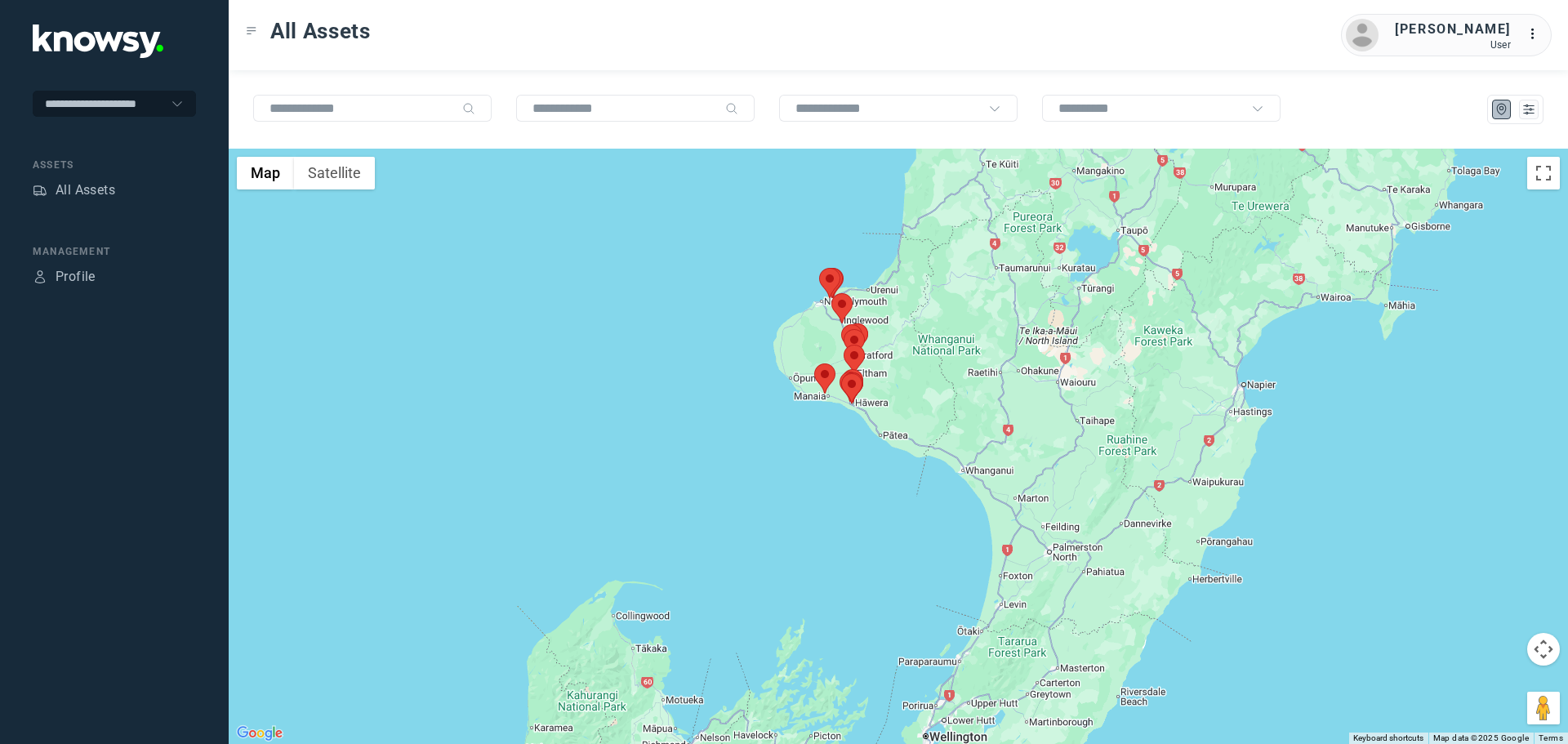
drag, startPoint x: 905, startPoint y: 236, endPoint x: 839, endPoint y: 332, distance: 116.5
click at [839, 332] on div at bounding box center [898, 446] width 1340 height 596
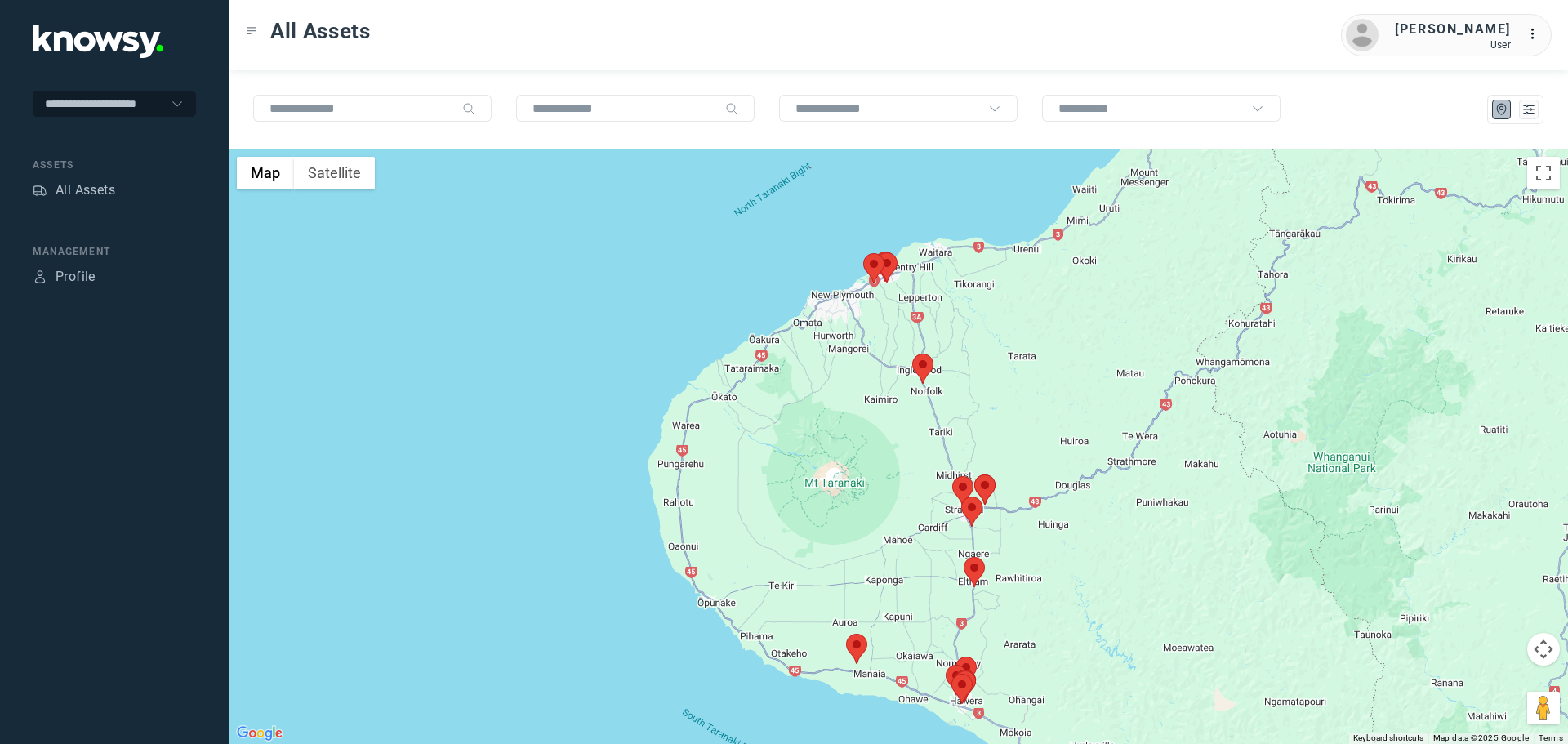
drag, startPoint x: 903, startPoint y: 302, endPoint x: 879, endPoint y: 356, distance: 59.1
click at [877, 353] on div at bounding box center [898, 446] width 1340 height 596
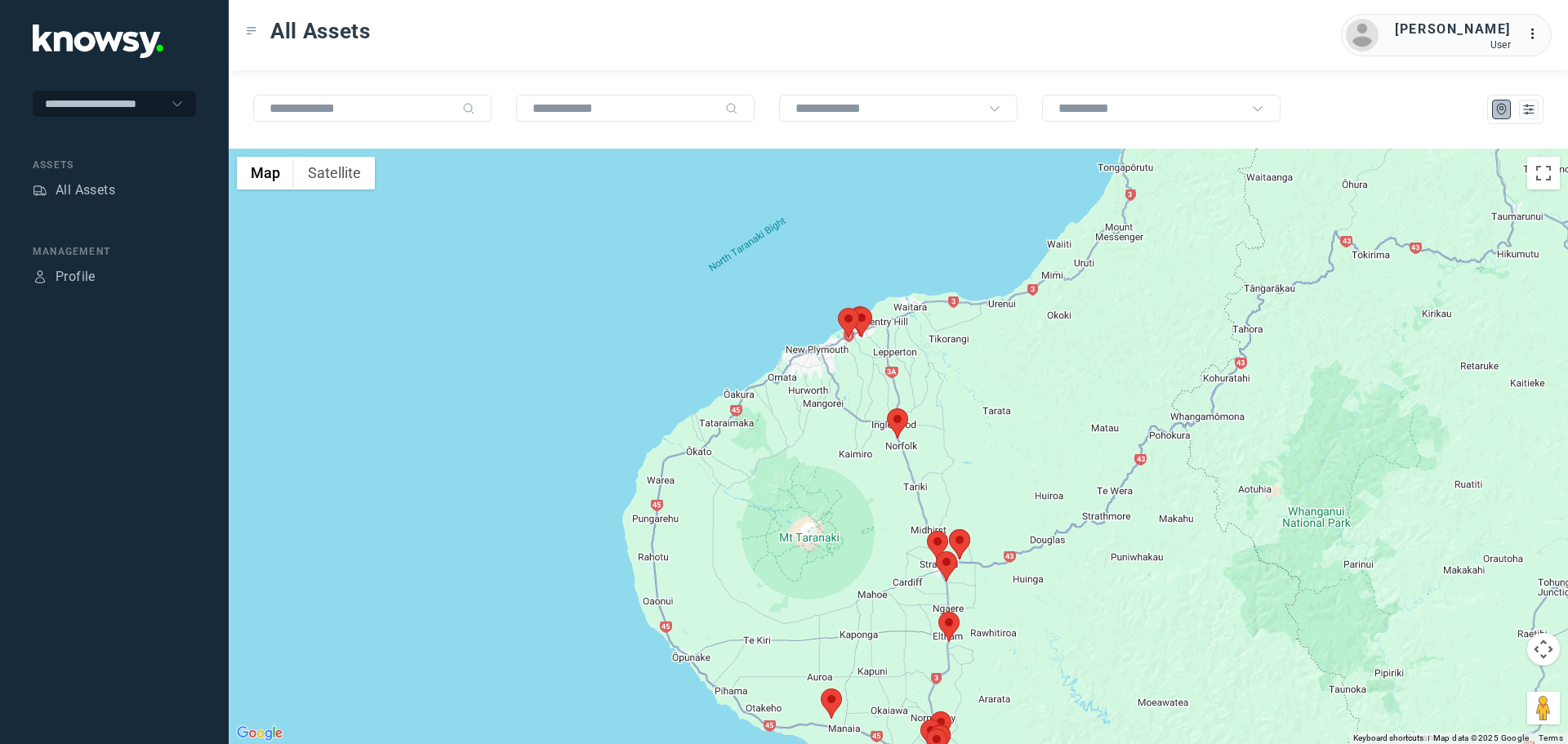
click at [887, 409] on area at bounding box center [887, 409] width 0 height 0
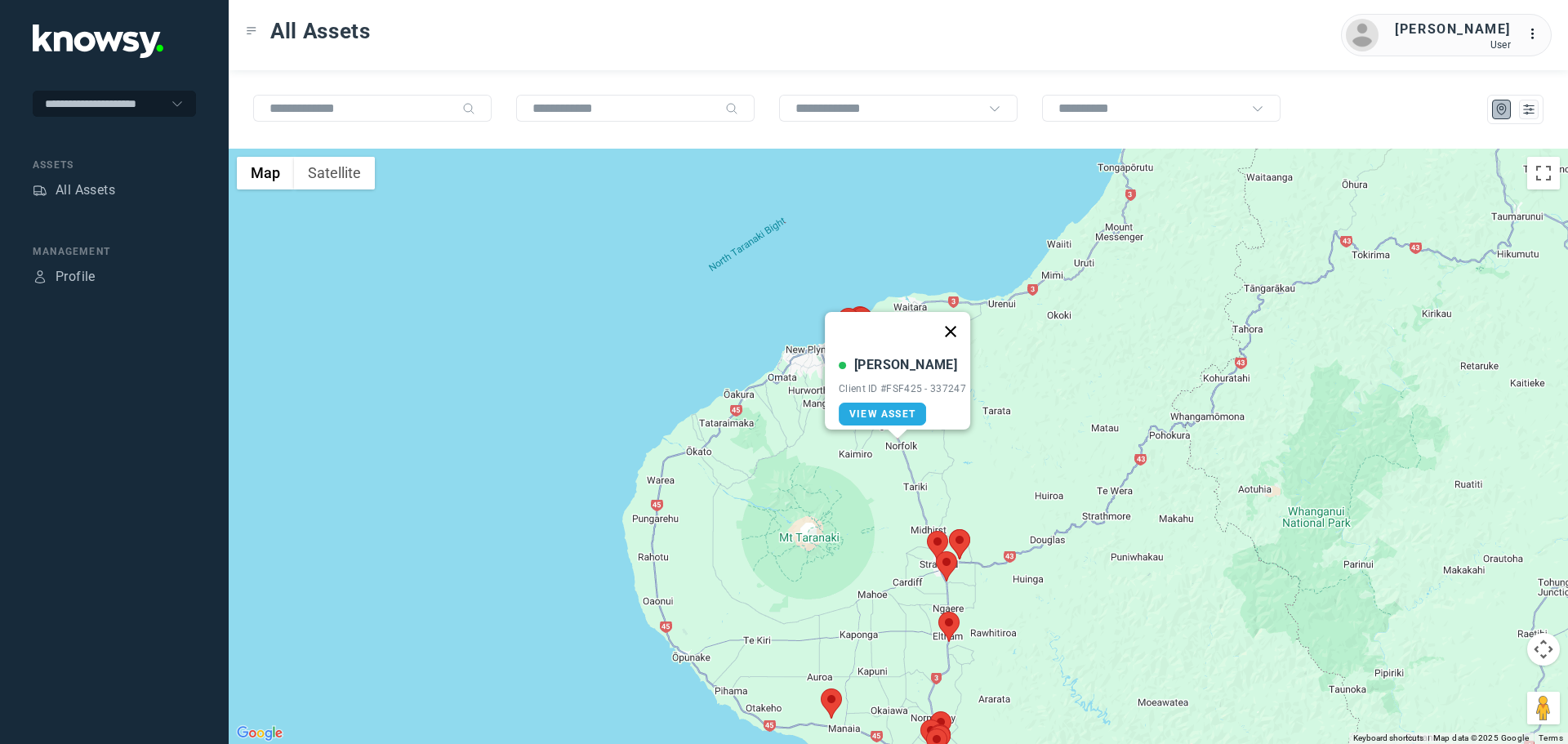
click at [954, 318] on button "Close" at bounding box center [951, 332] width 39 height 39
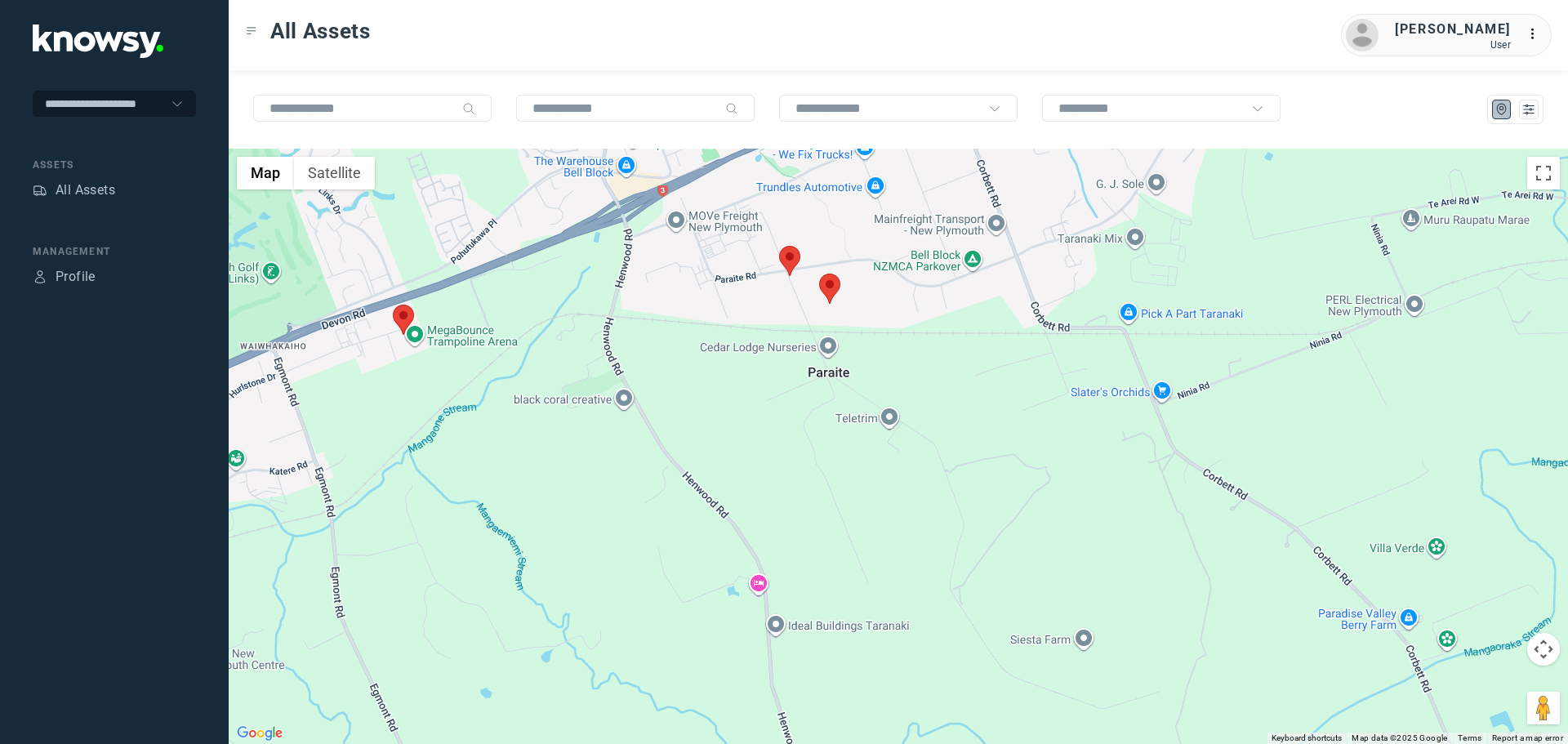
click at [779, 246] on area at bounding box center [779, 246] width 0 height 0
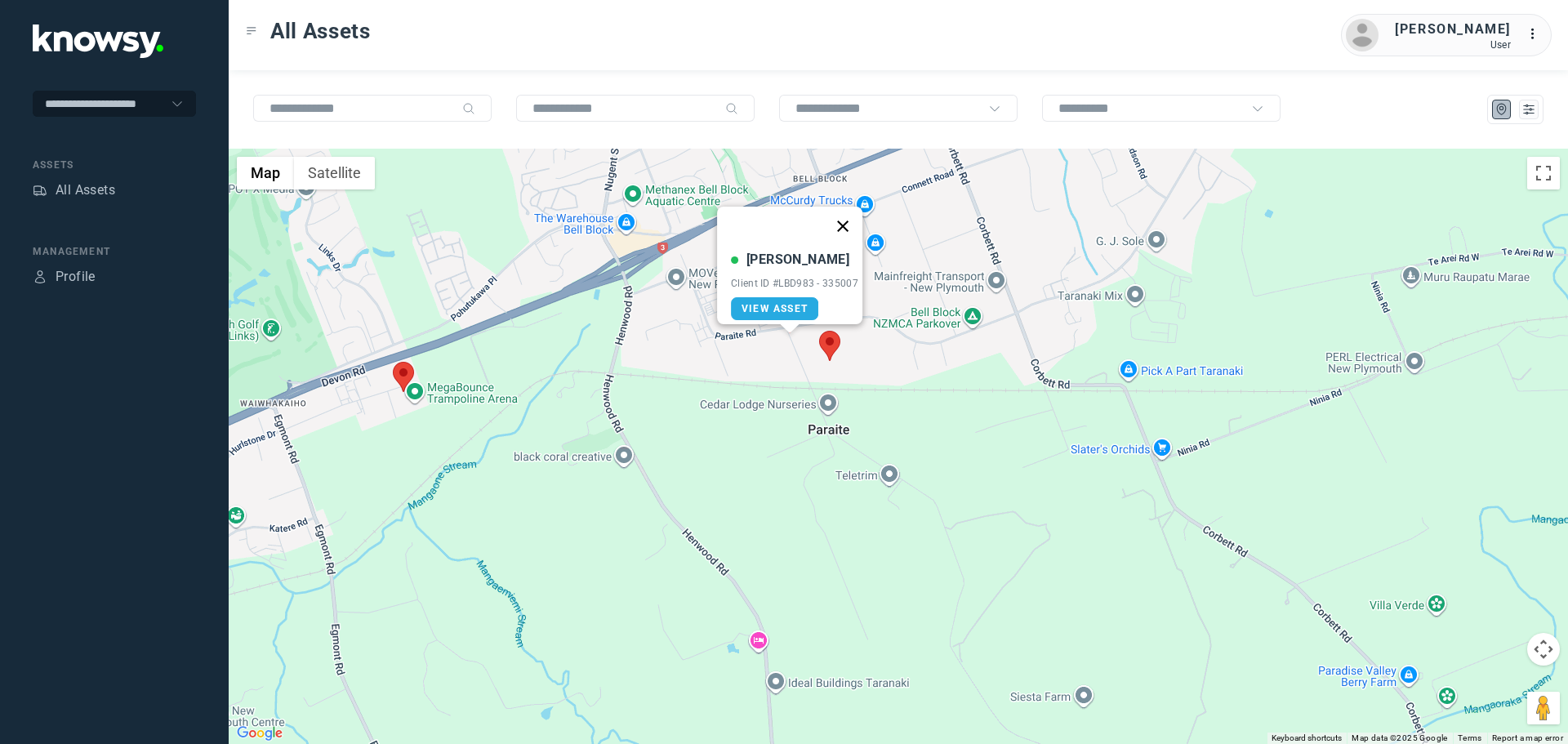
click at [848, 216] on button "Close" at bounding box center [843, 226] width 39 height 39
click at [819, 331] on area at bounding box center [819, 331] width 0 height 0
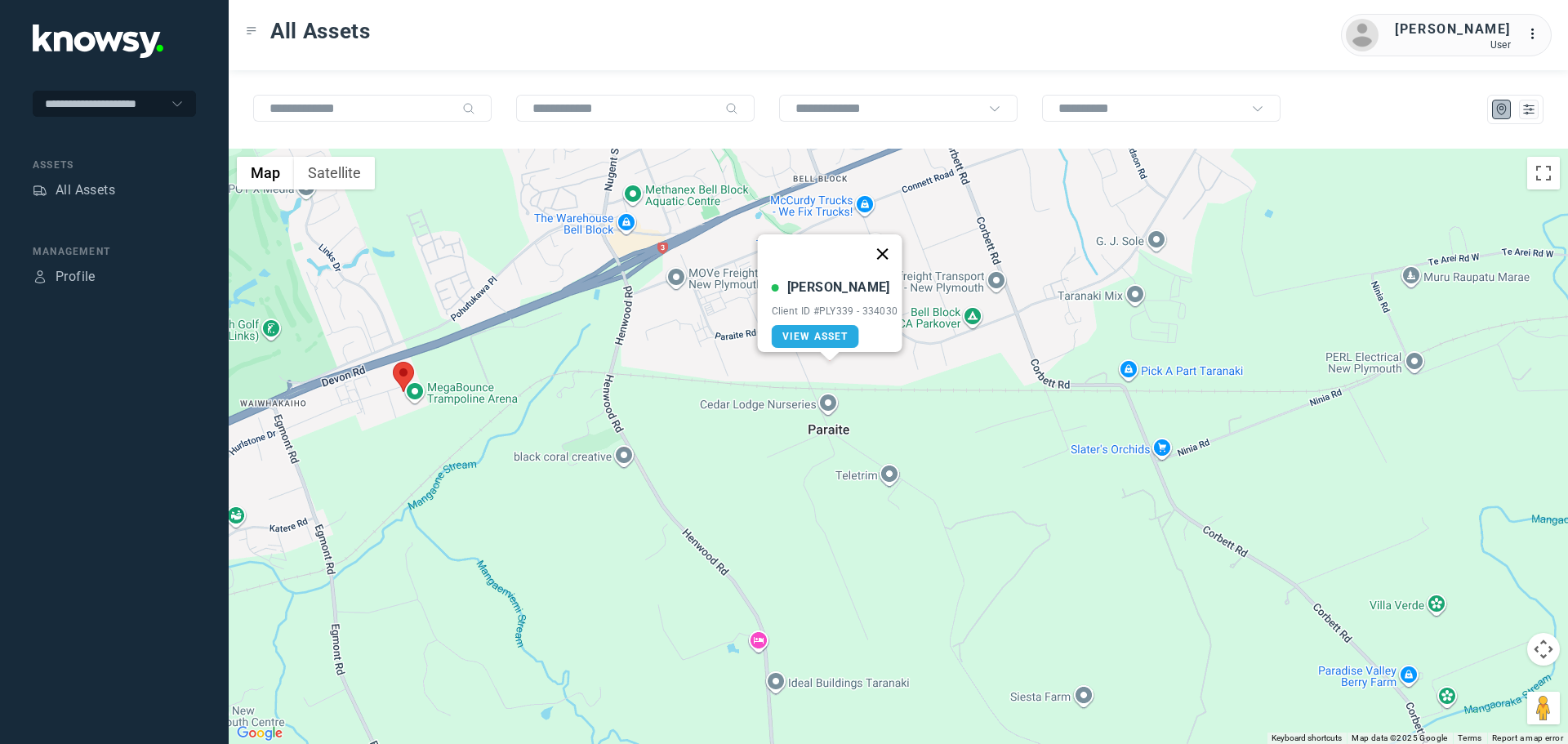
click at [891, 241] on button "Close" at bounding box center [882, 254] width 39 height 39
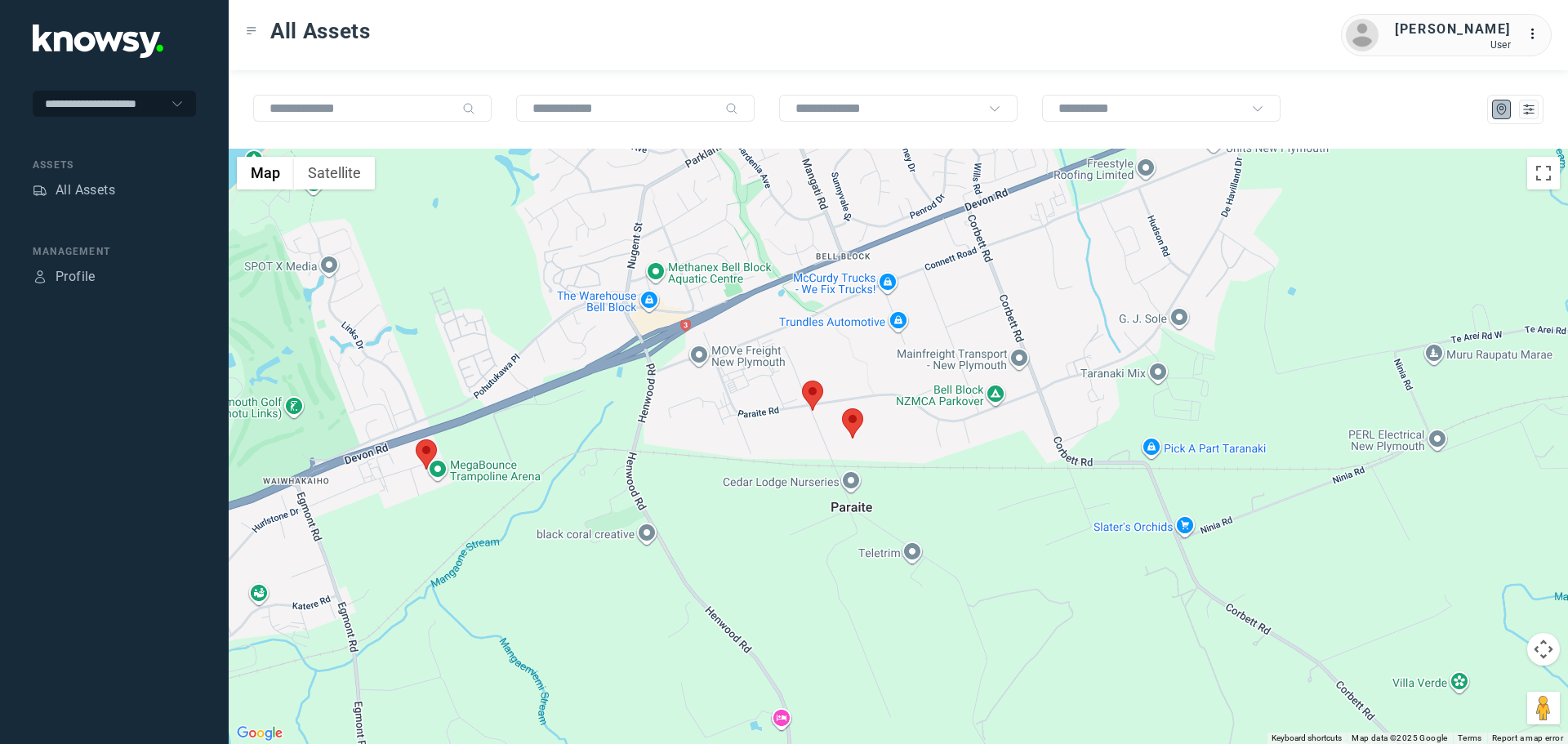
click at [415, 440] on area at bounding box center [415, 440] width 0 height 0
click at [482, 350] on button "Close" at bounding box center [481, 363] width 39 height 39
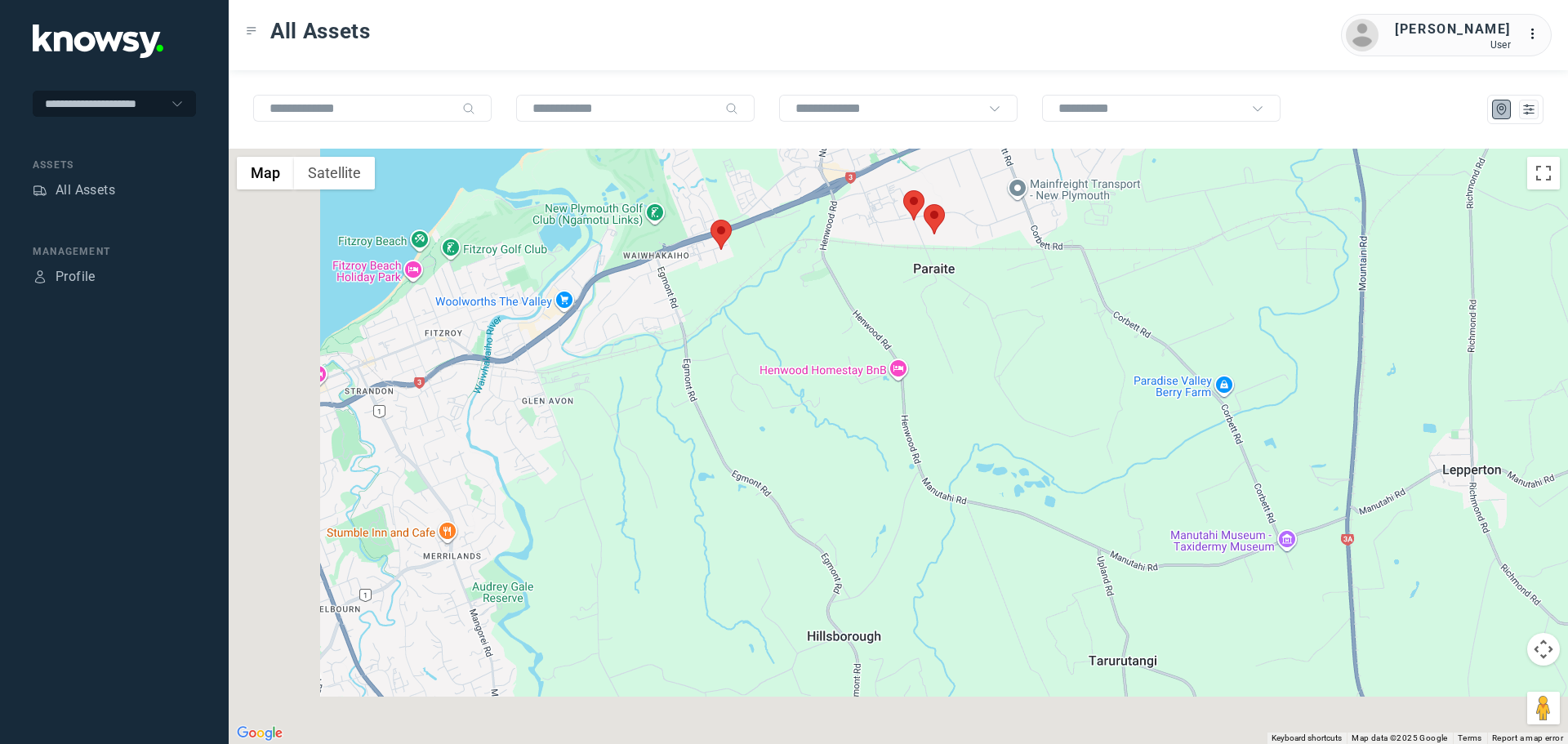
drag, startPoint x: 571, startPoint y: 489, endPoint x: 833, endPoint y: 292, distance: 327.8
click at [822, 300] on div at bounding box center [898, 446] width 1340 height 596
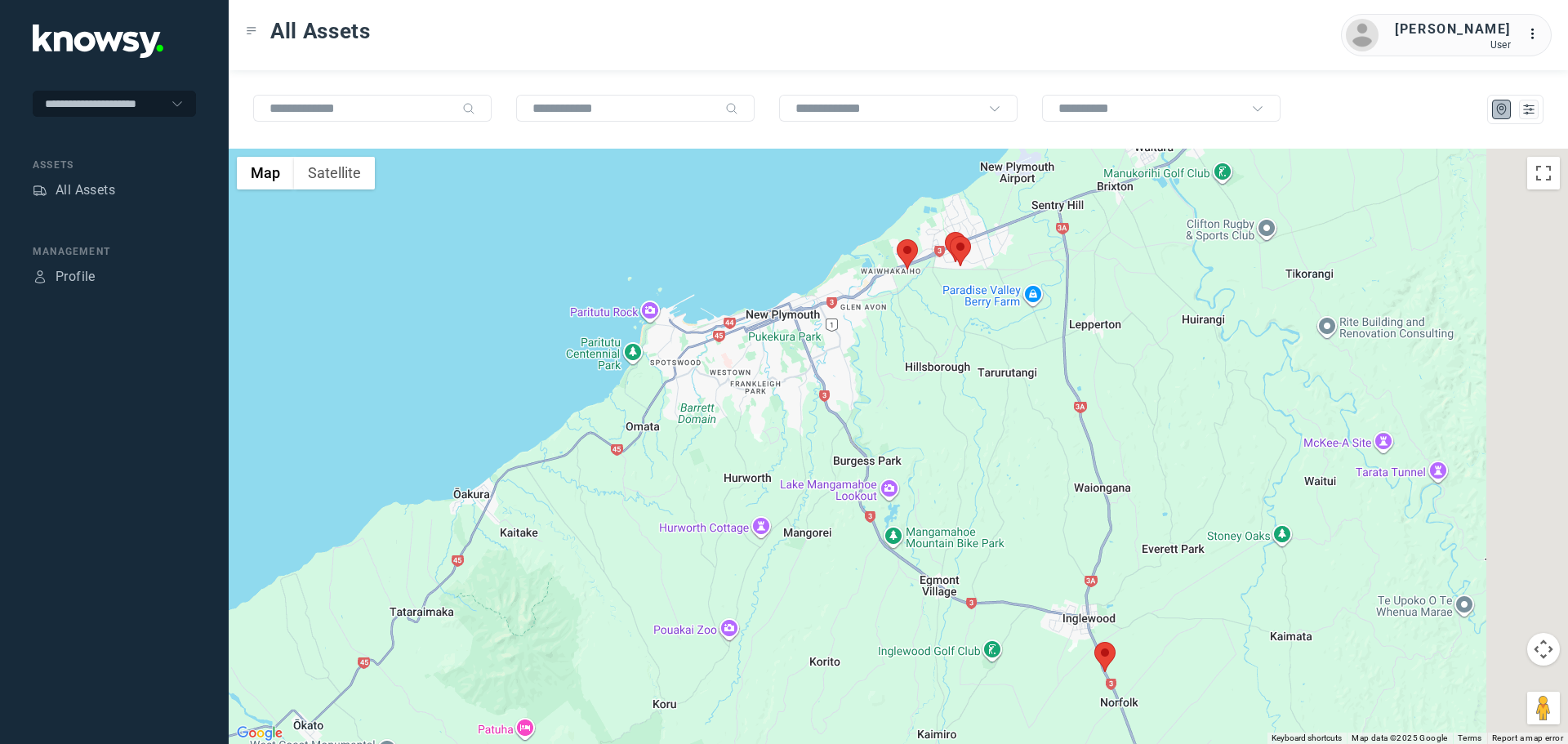
drag, startPoint x: 1124, startPoint y: 442, endPoint x: 951, endPoint y: 406, distance: 176.7
click at [985, 430] on div at bounding box center [898, 446] width 1340 height 596
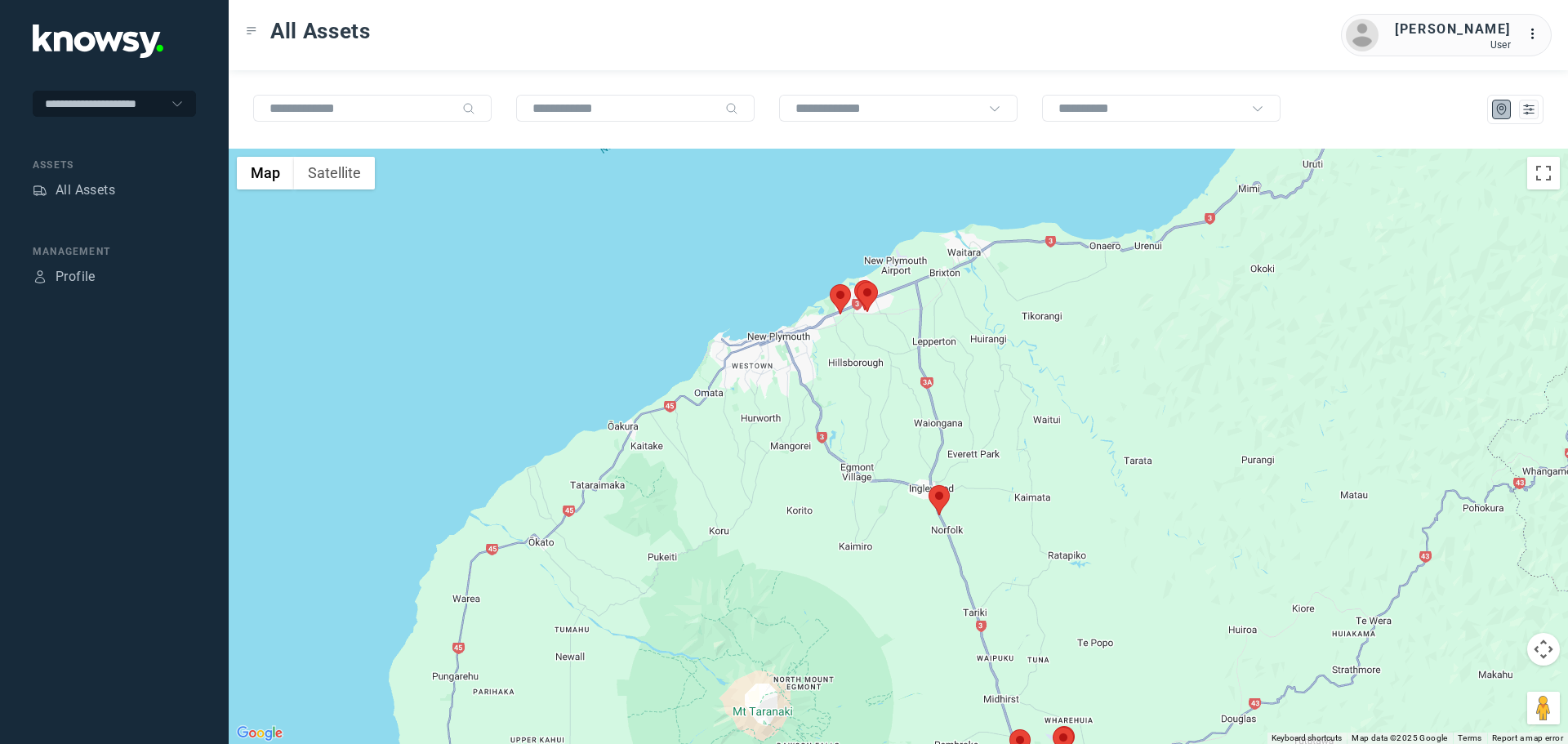
click at [928, 485] on area at bounding box center [928, 485] width 0 height 0
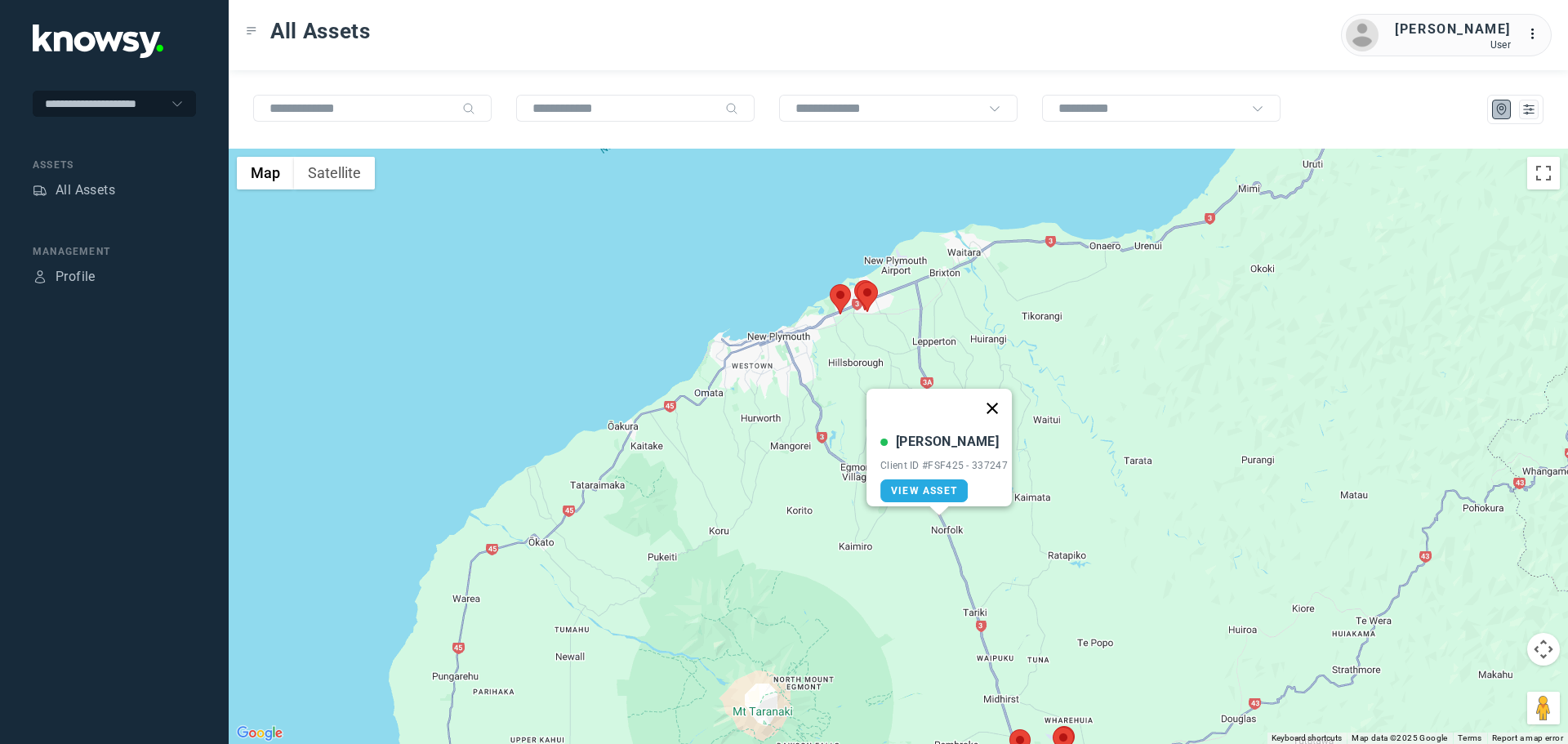
click at [1001, 398] on button "Close" at bounding box center [992, 409] width 39 height 39
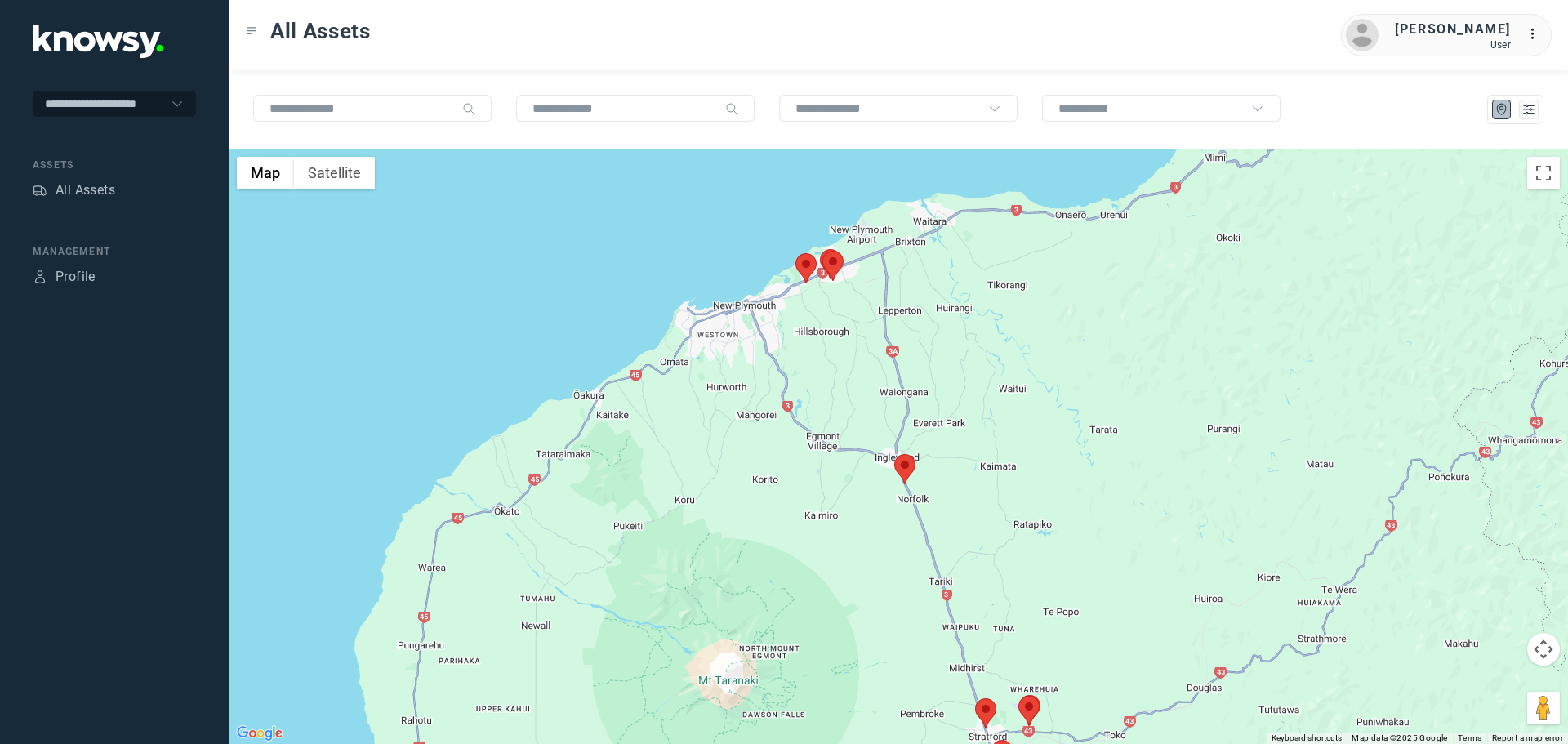
drag, startPoint x: 1013, startPoint y: 569, endPoint x: 877, endPoint y: 410, distance: 209.2
click at [897, 456] on div at bounding box center [898, 446] width 1340 height 596
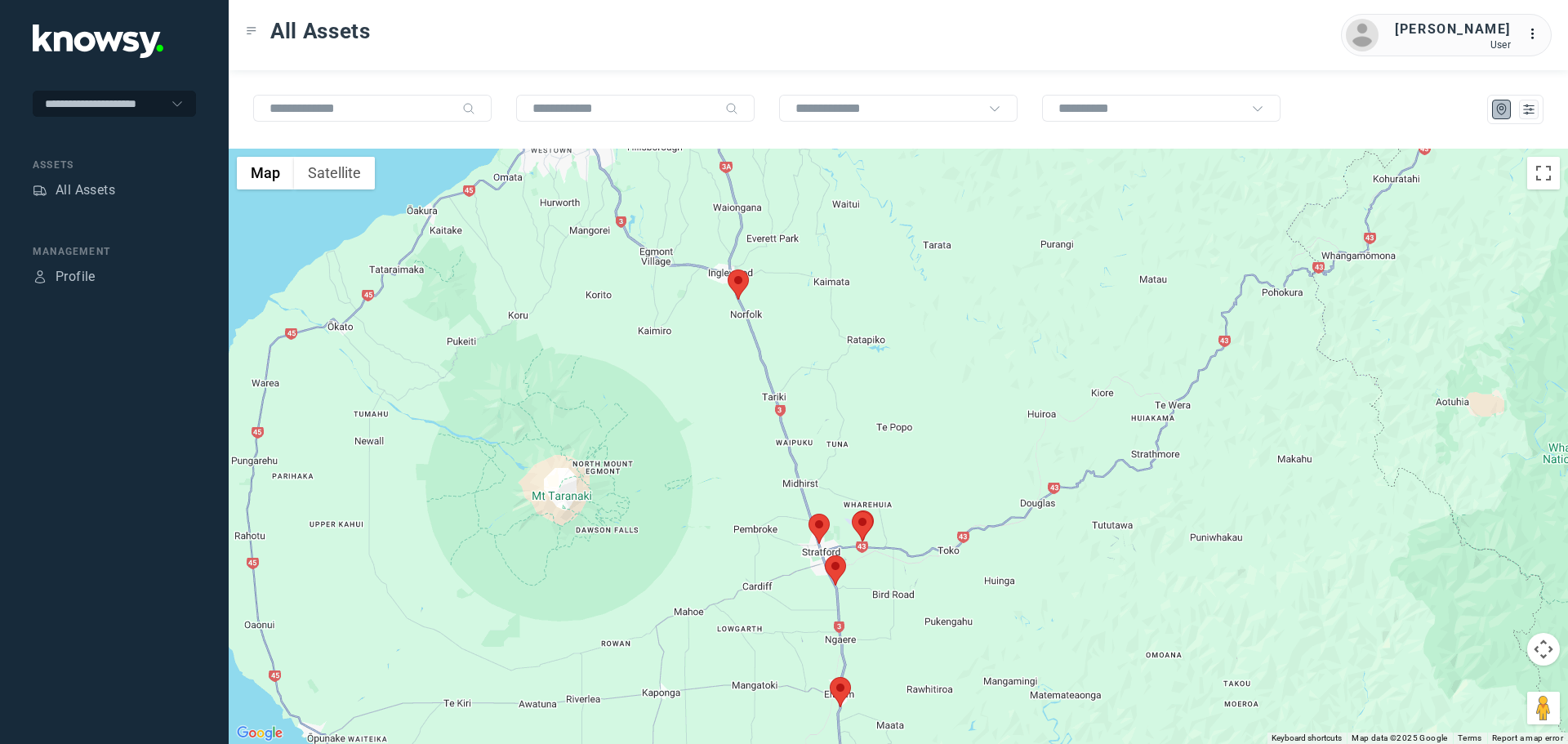
drag, startPoint x: 885, startPoint y: 520, endPoint x: 812, endPoint y: 385, distance: 153.5
click at [825, 414] on div at bounding box center [898, 446] width 1340 height 596
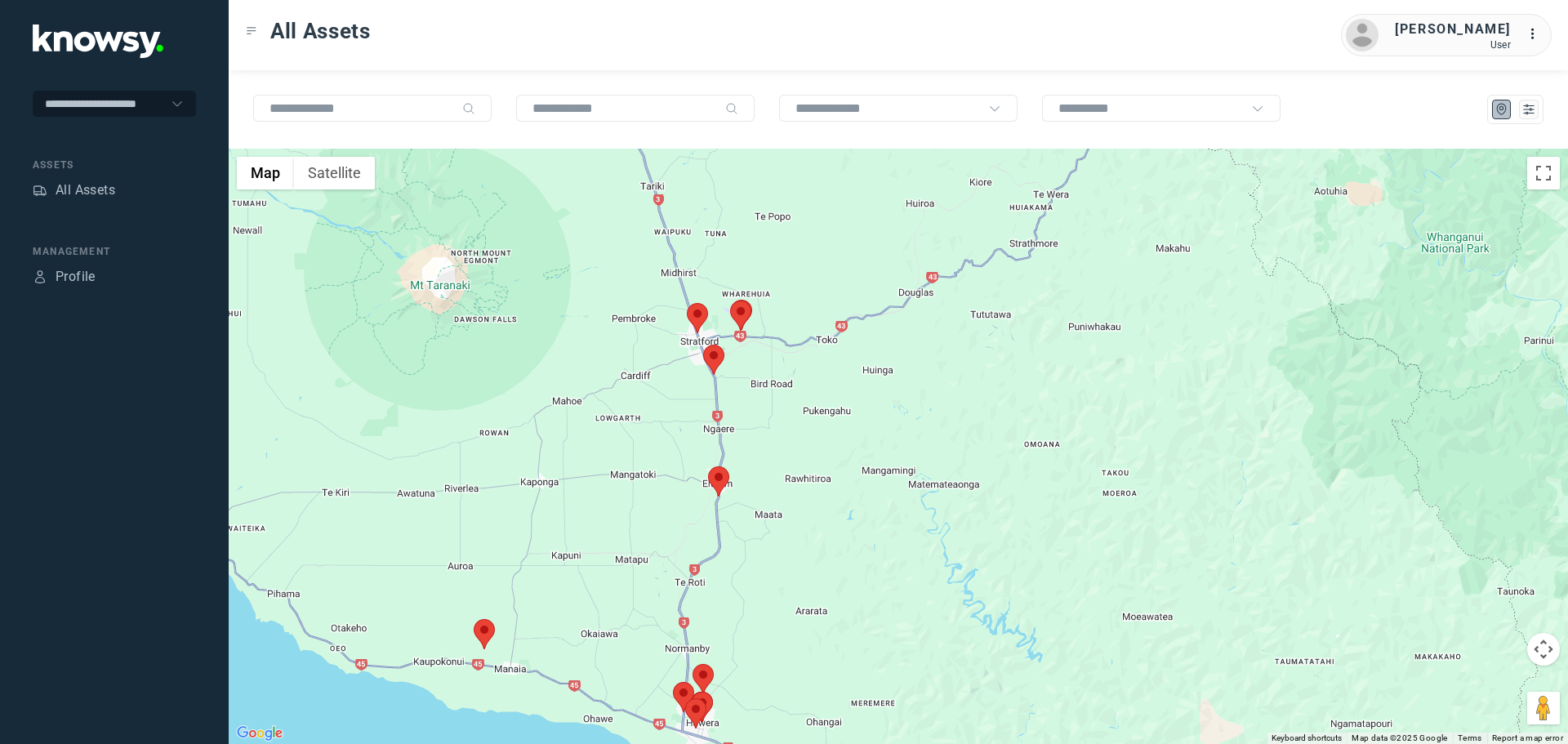
click at [687, 303] on area at bounding box center [687, 303] width 0 height 0
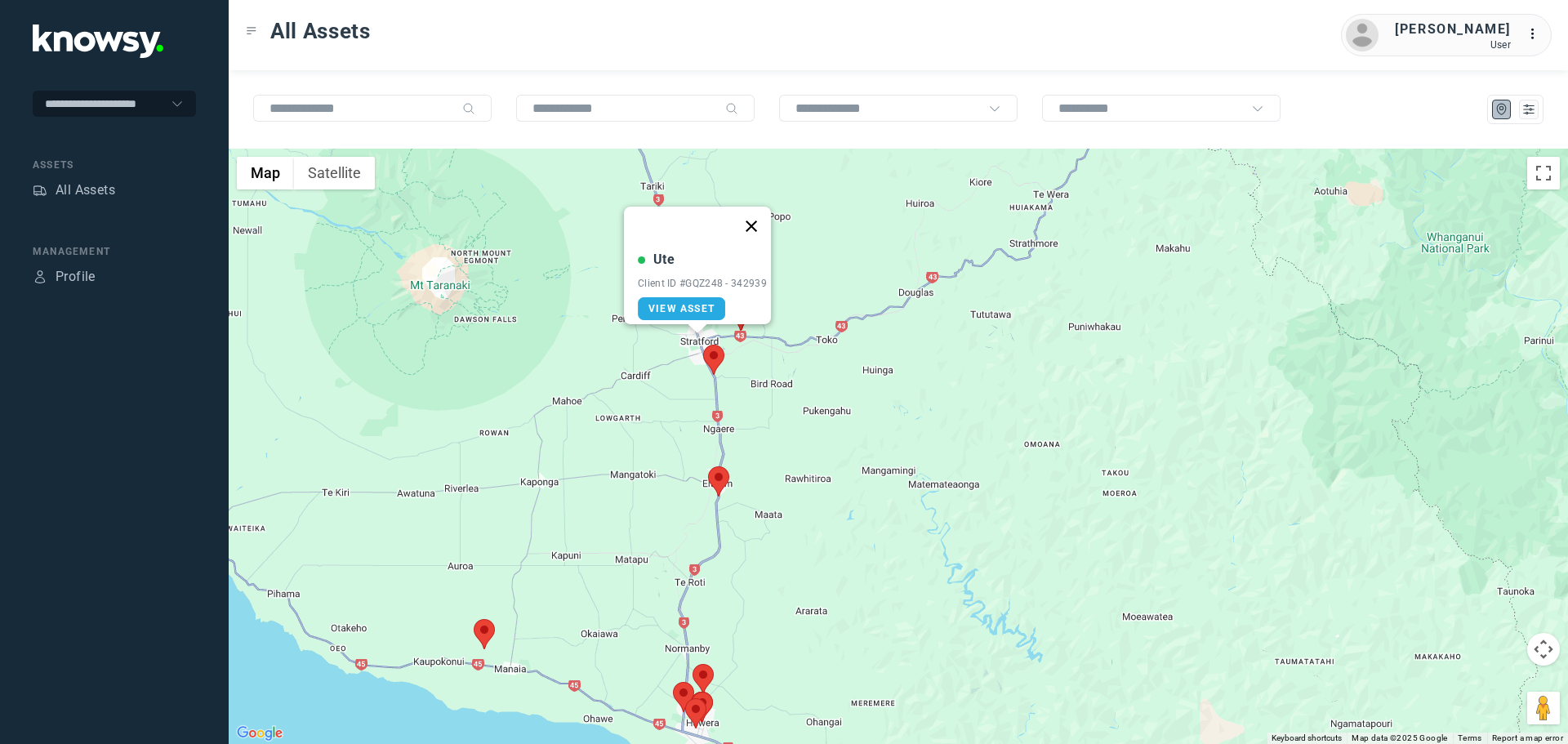
click at [760, 215] on button "Close" at bounding box center [752, 226] width 39 height 39
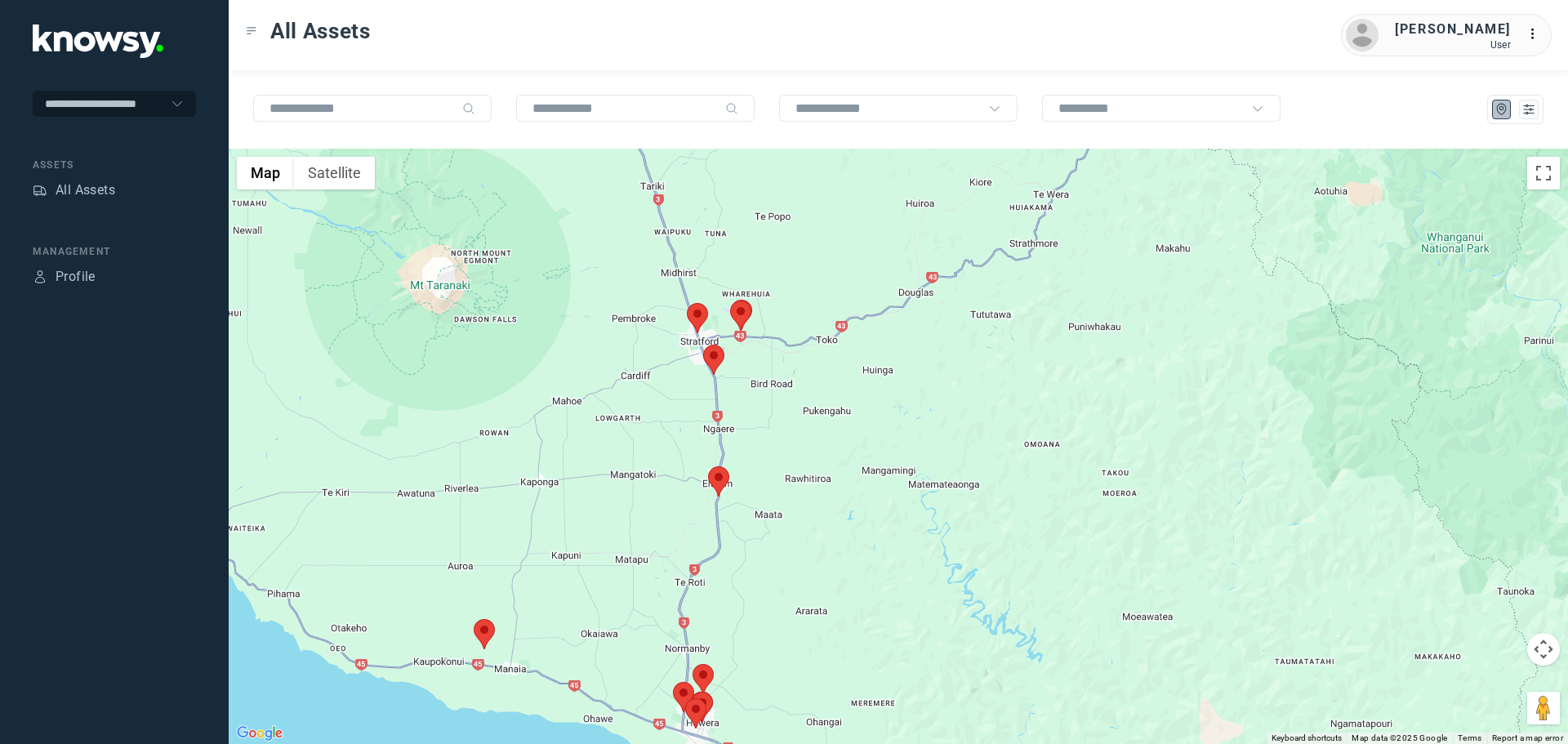
click at [703, 345] on area at bounding box center [703, 345] width 0 height 0
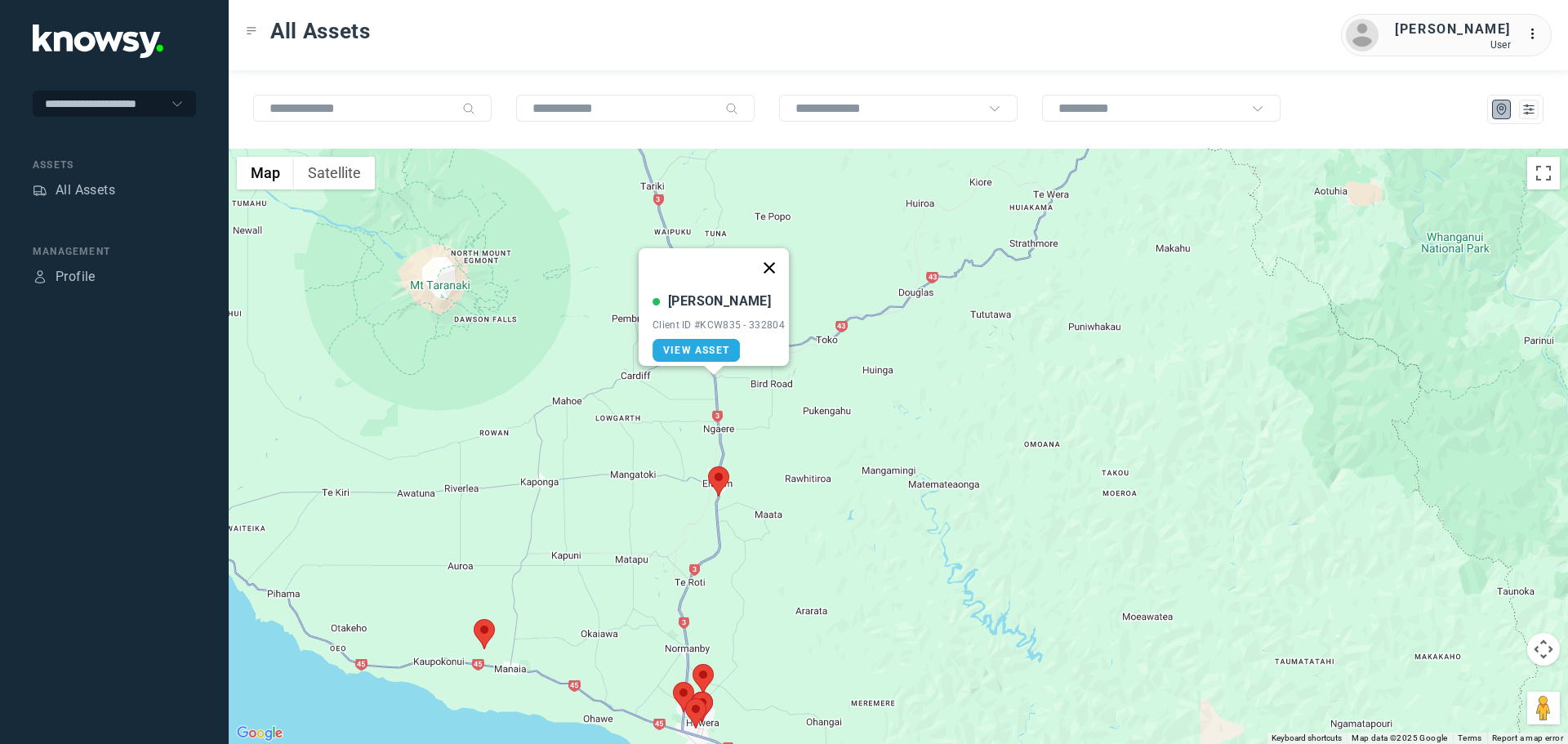
click at [782, 255] on button "Close" at bounding box center [769, 268] width 39 height 39
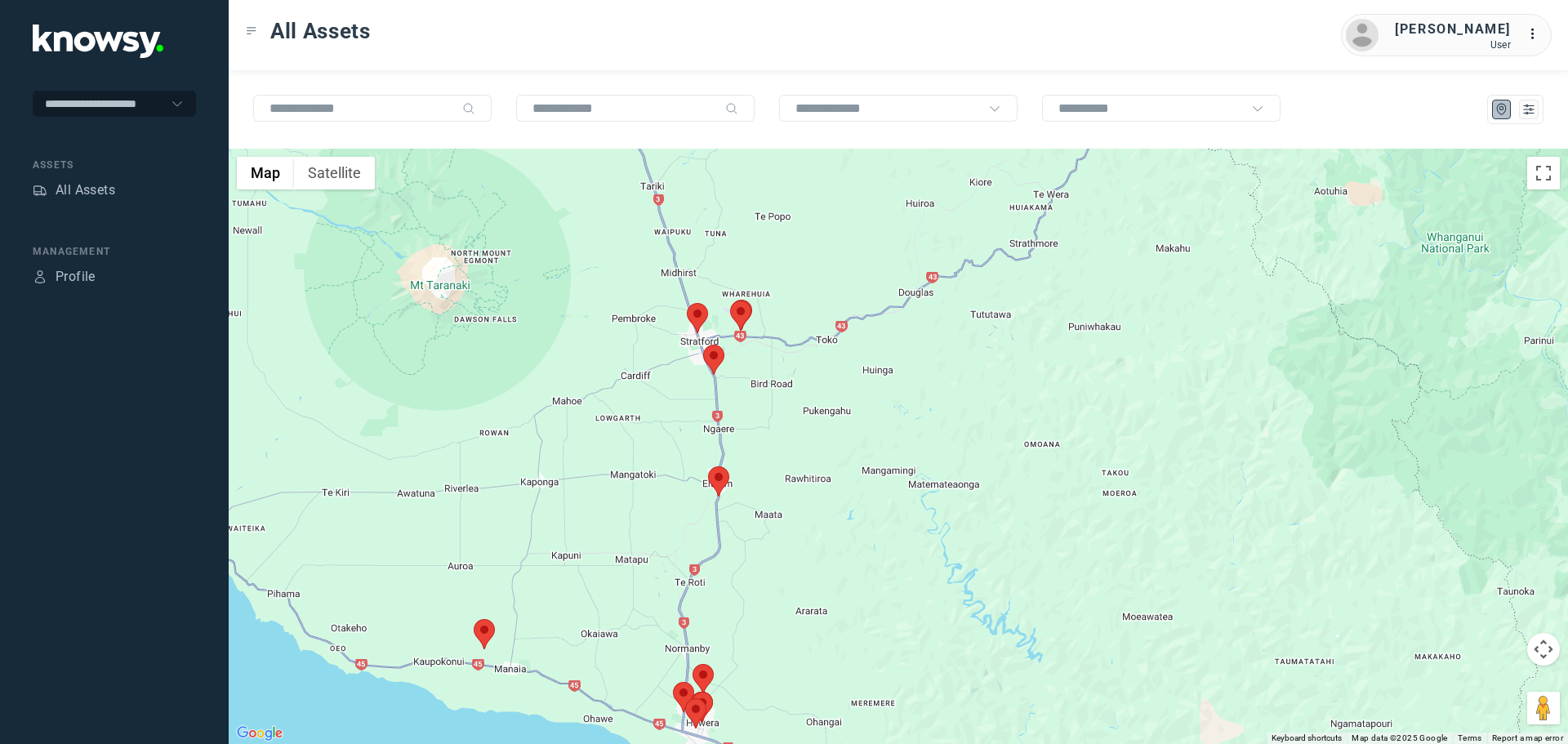
click at [730, 301] on area at bounding box center [730, 301] width 0 height 0
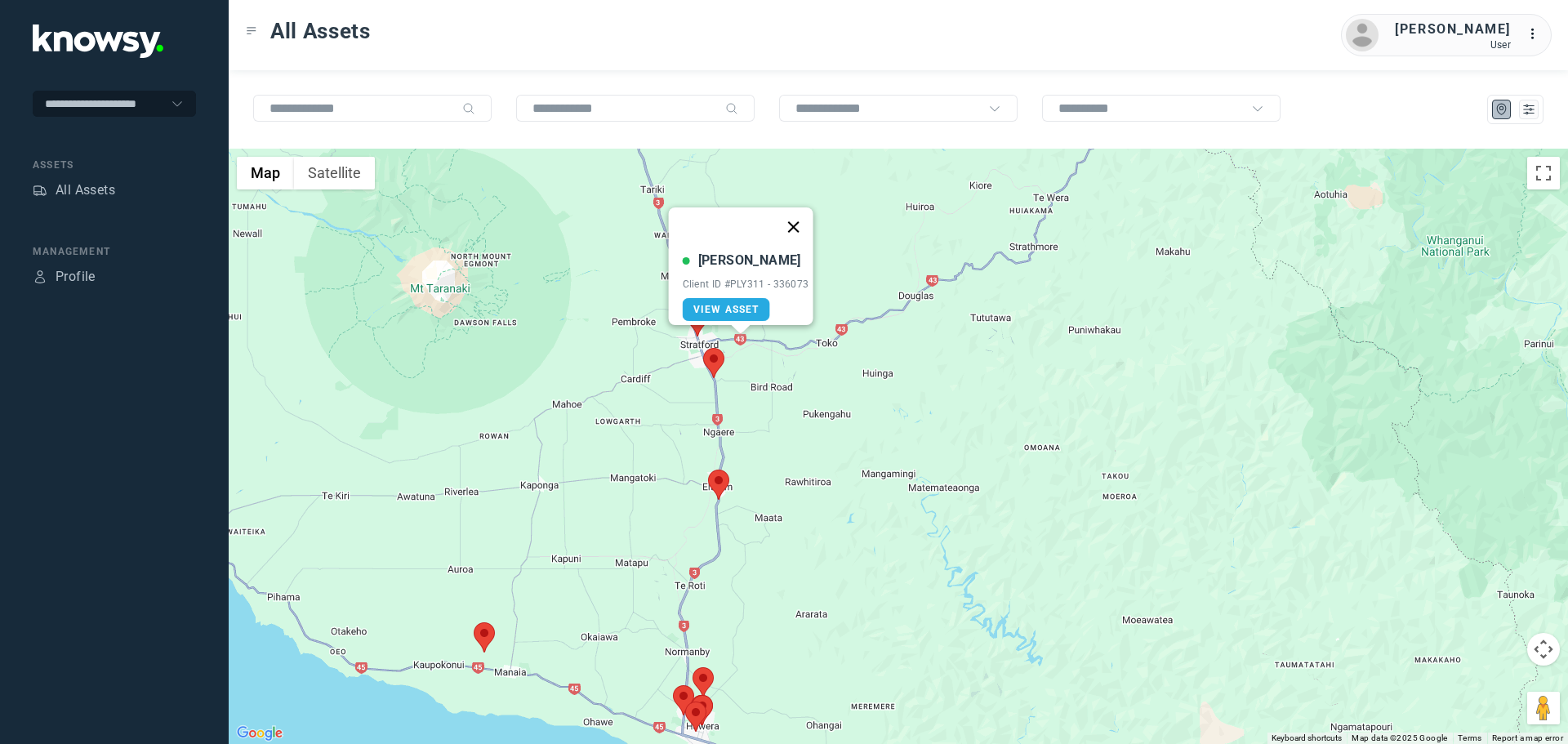
click at [802, 221] on button "Close" at bounding box center [793, 227] width 39 height 39
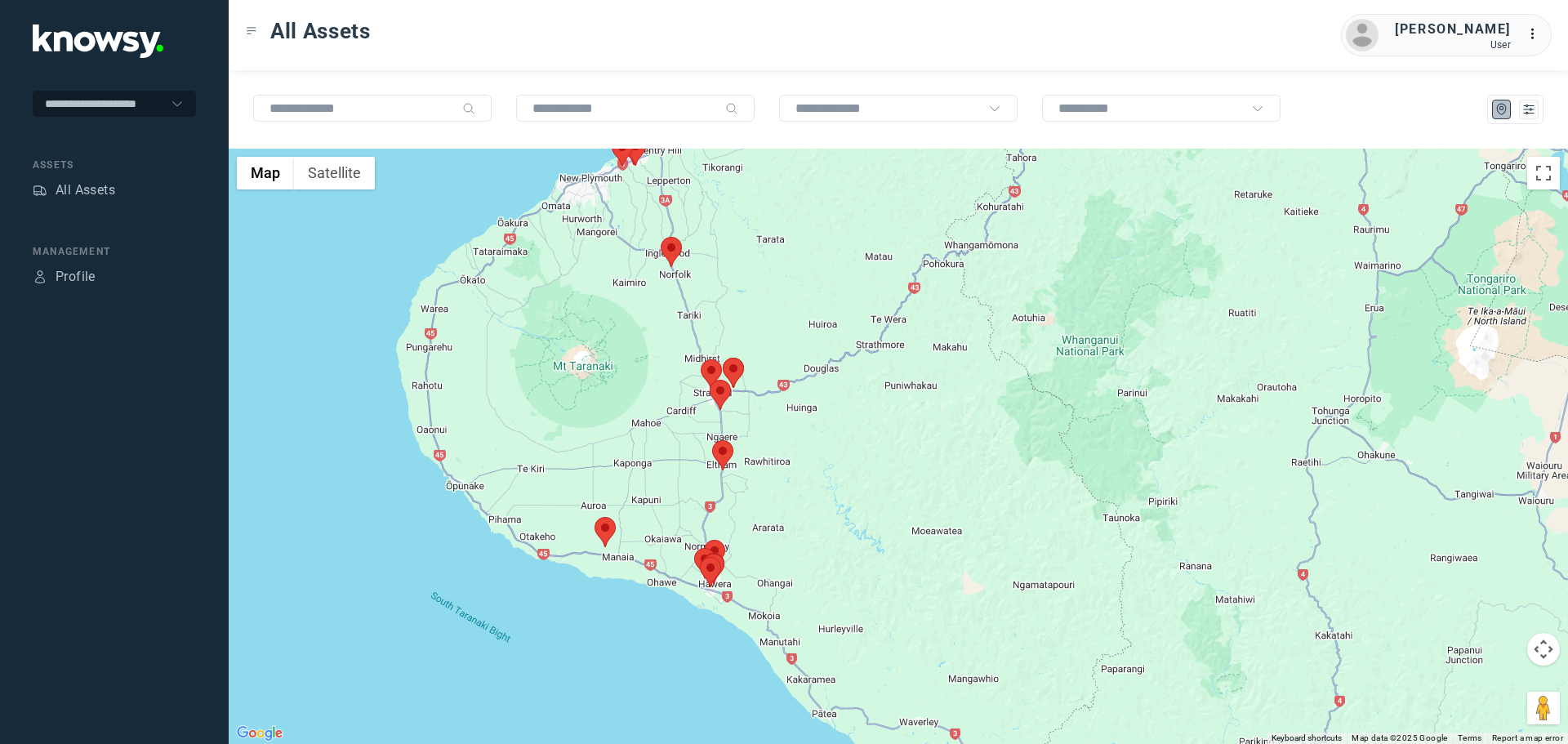
click at [712, 441] on area at bounding box center [712, 441] width 0 height 0
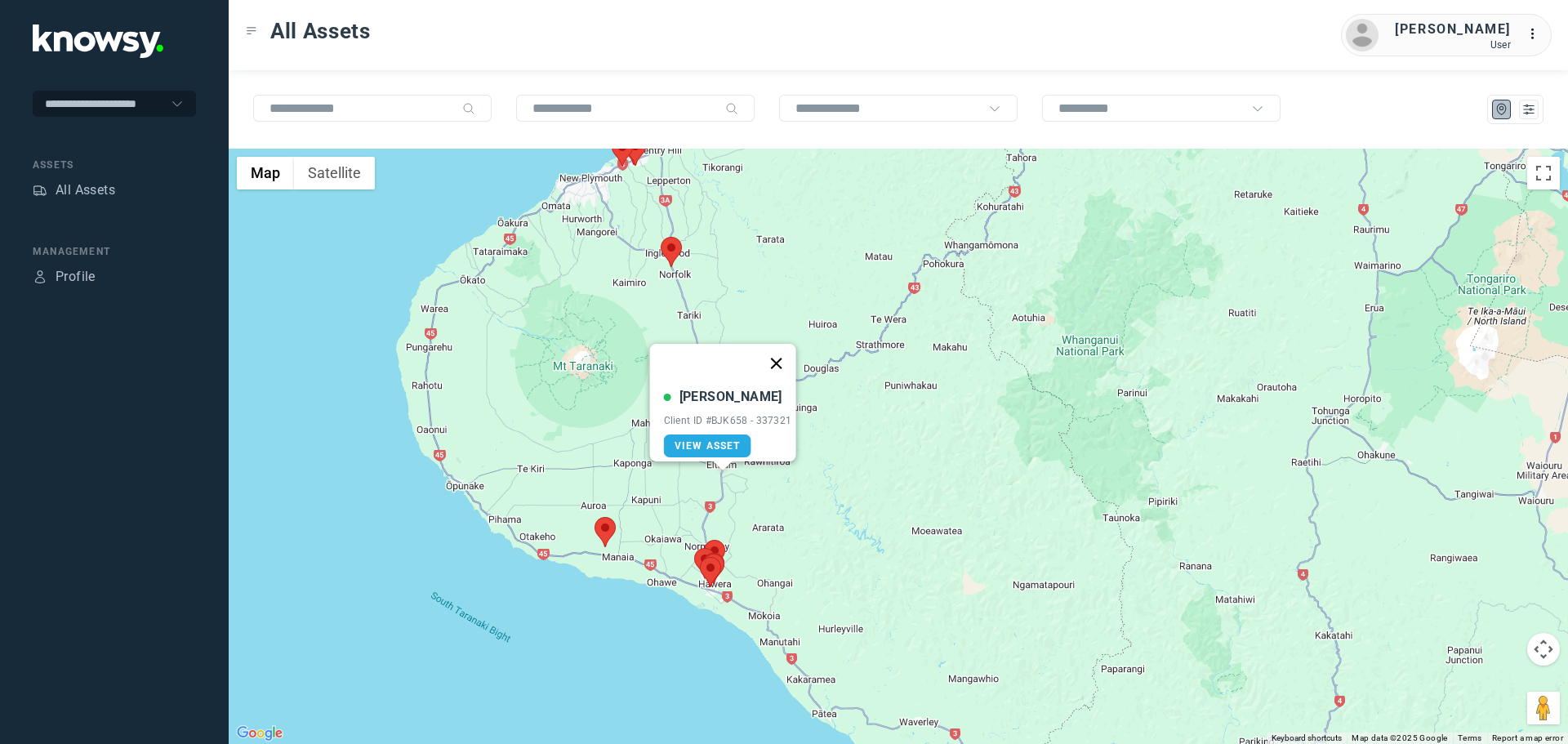
click at [781, 349] on button "Close" at bounding box center [776, 364] width 39 height 39
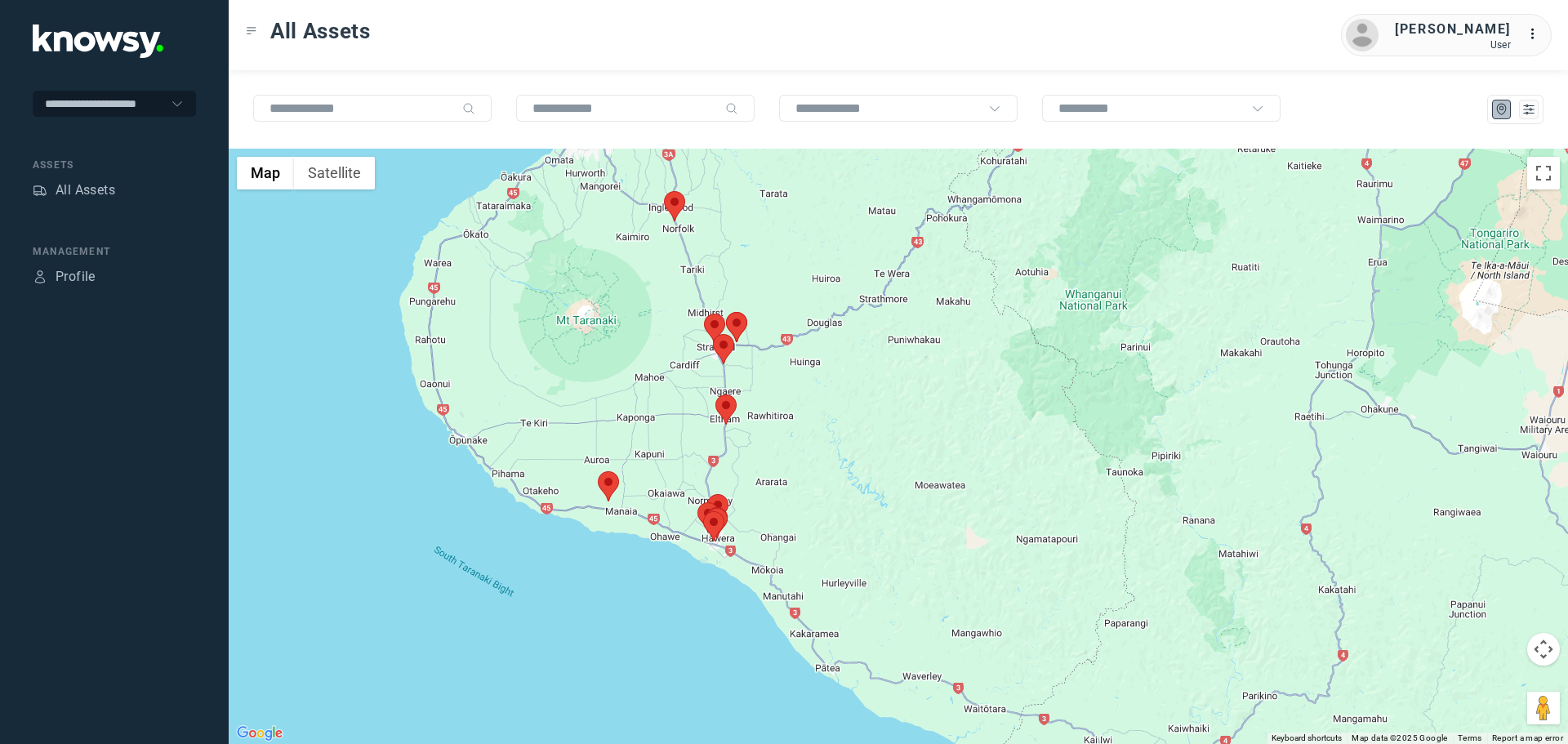
drag, startPoint x: 690, startPoint y: 501, endPoint x: 698, endPoint y: 413, distance: 88.4
click at [698, 413] on div at bounding box center [898, 446] width 1340 height 596
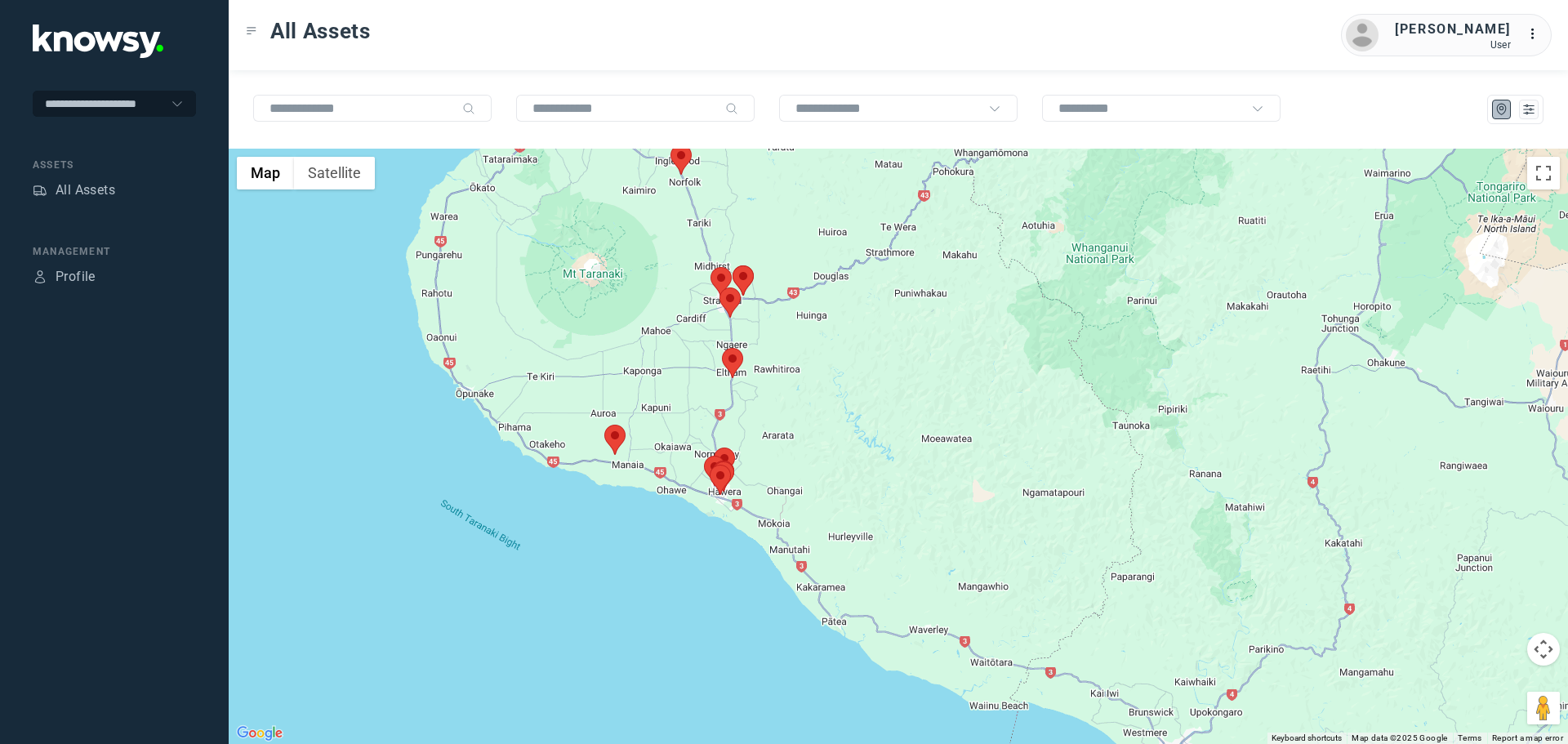
click at [604, 425] on area at bounding box center [604, 425] width 0 height 0
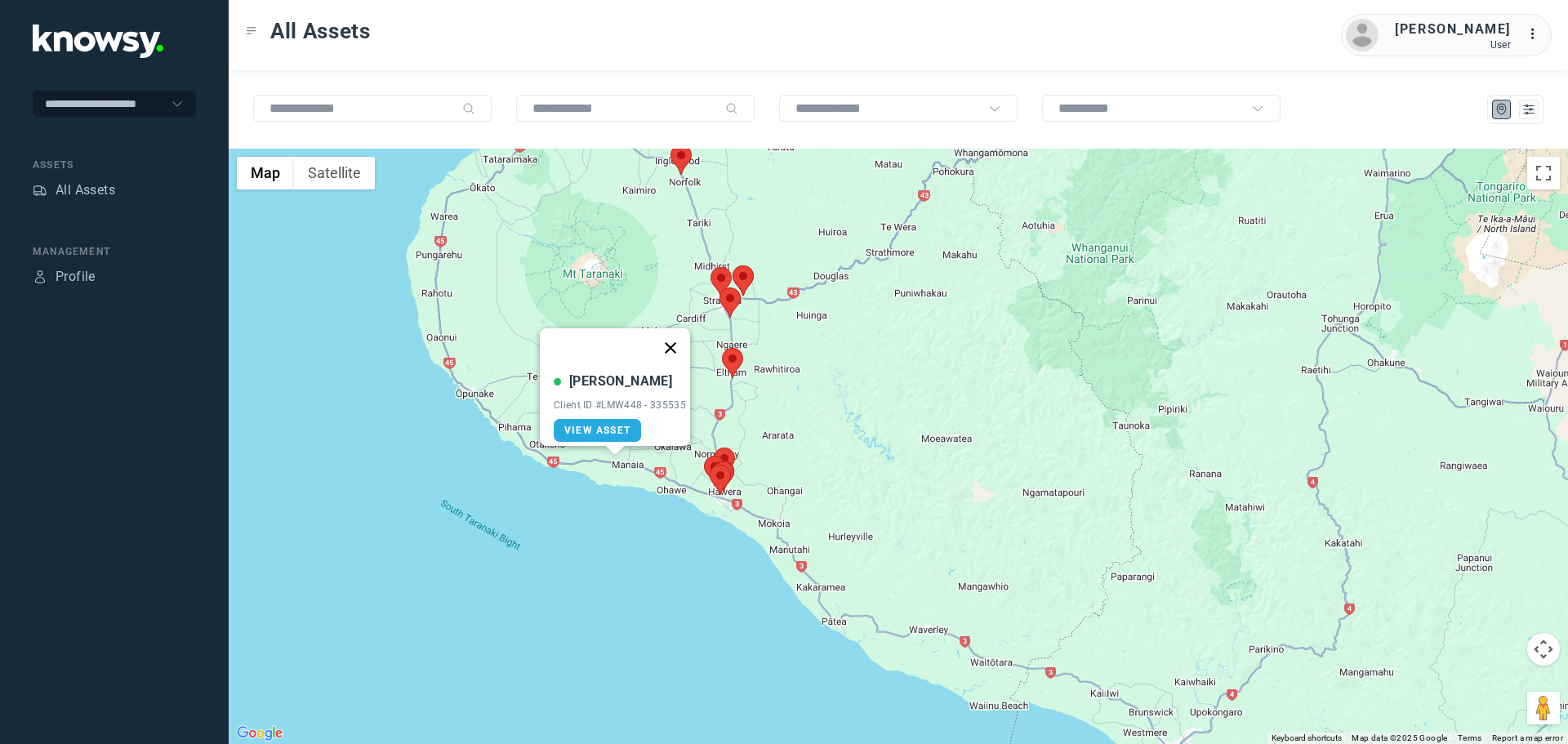
click at [681, 339] on button "Close" at bounding box center [671, 348] width 39 height 39
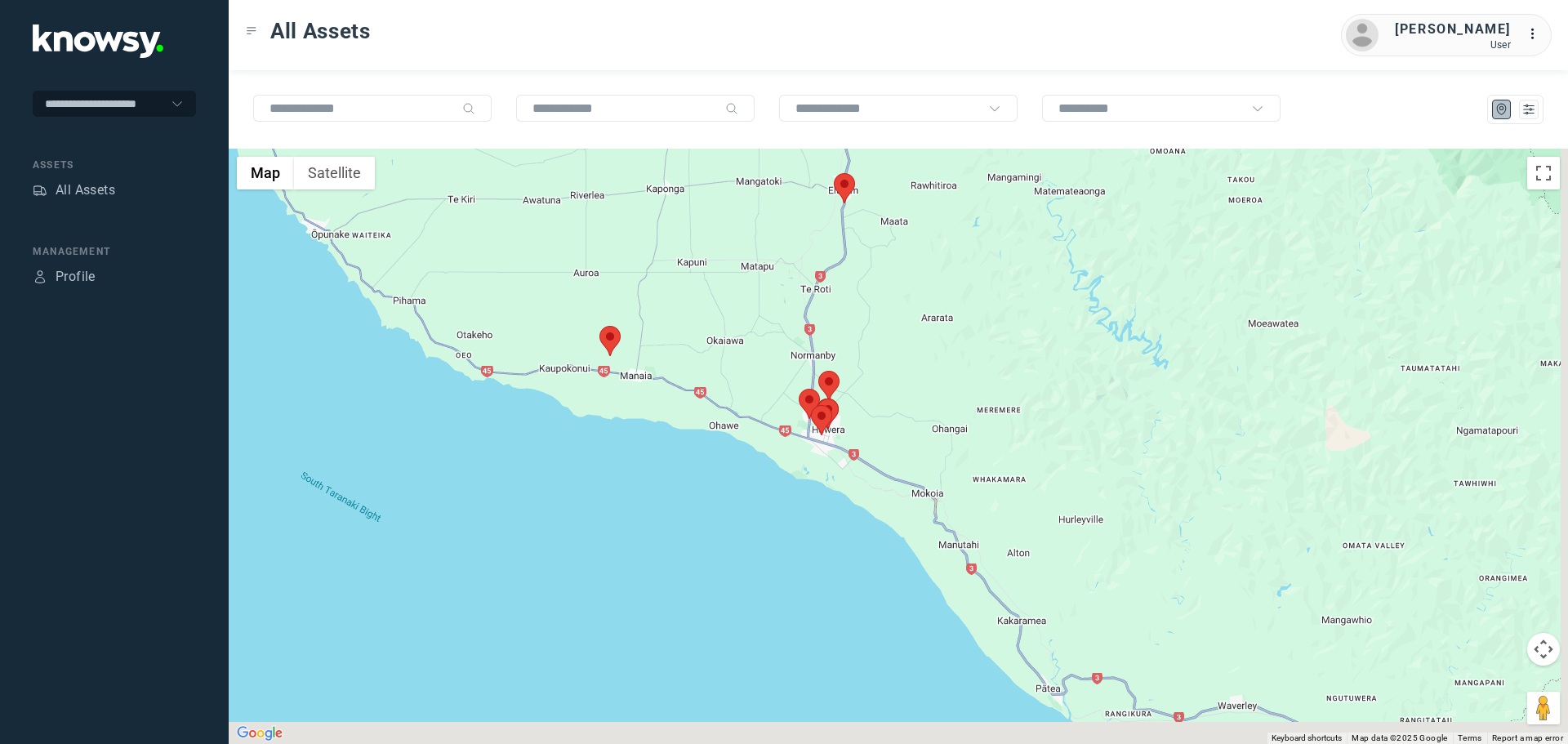
drag, startPoint x: 903, startPoint y: 459, endPoint x: 729, endPoint y: 369, distance: 195.9
click at [730, 370] on div at bounding box center [898, 446] width 1340 height 596
